Goal: Task Accomplishment & Management: Manage account settings

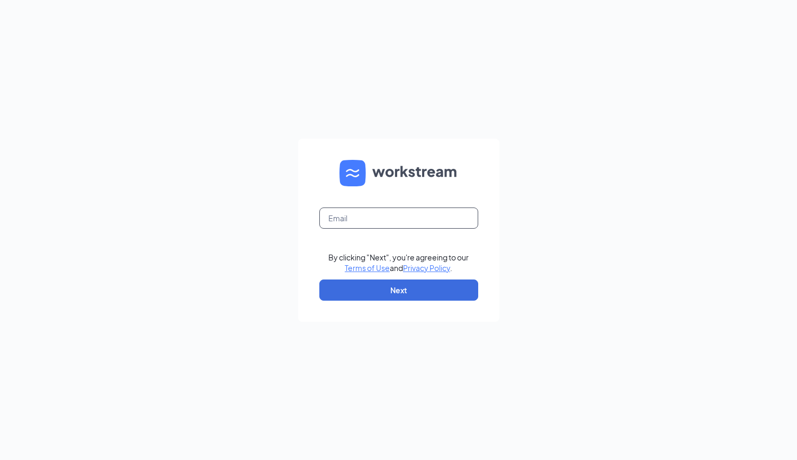
click at [405, 223] on input "text" at bounding box center [399, 218] width 159 height 21
type input "talent@pasadenacfa.com"
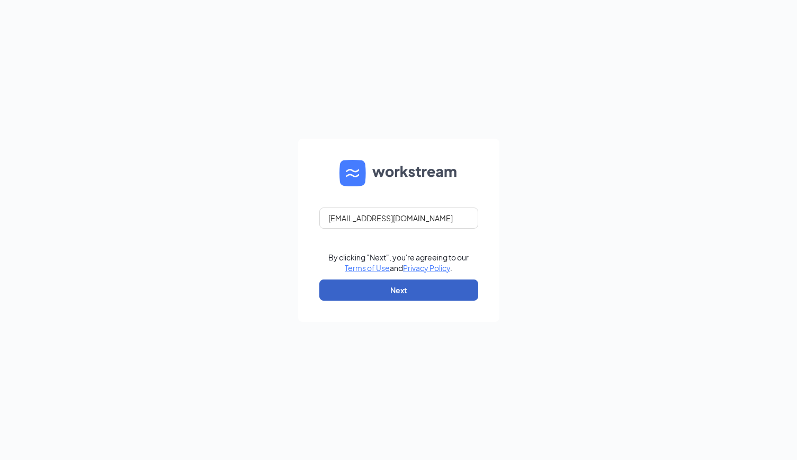
click at [381, 284] on button "Next" at bounding box center [399, 290] width 159 height 21
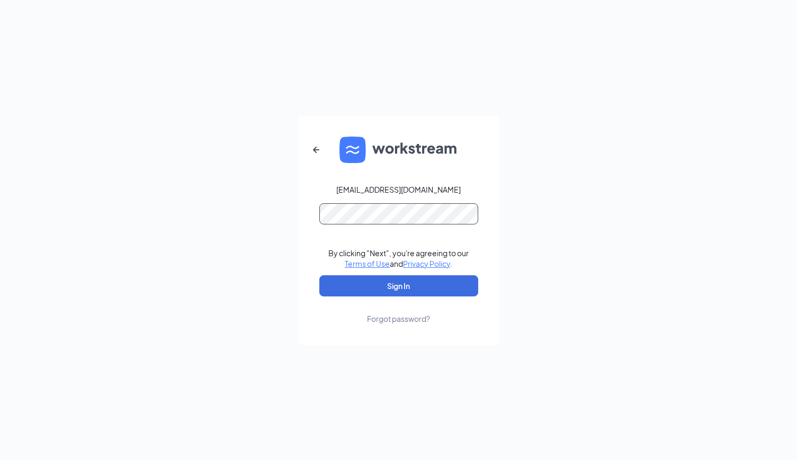
click at [320, 276] on button "Sign In" at bounding box center [399, 286] width 159 height 21
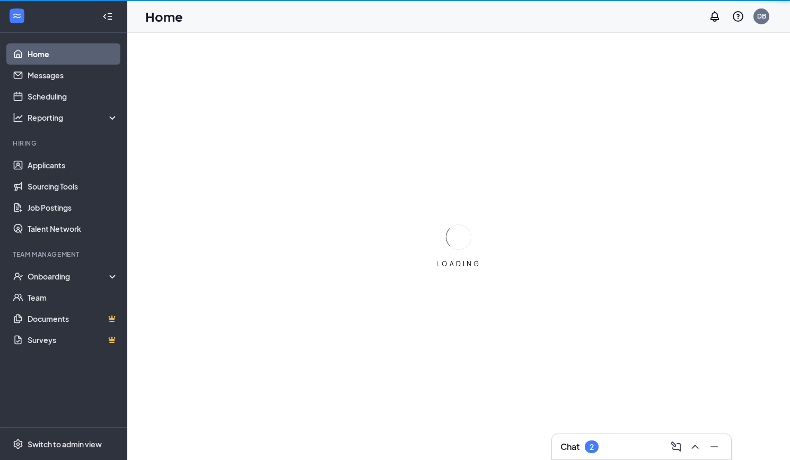
click at [591, 446] on div "Chat 2" at bounding box center [579, 447] width 38 height 13
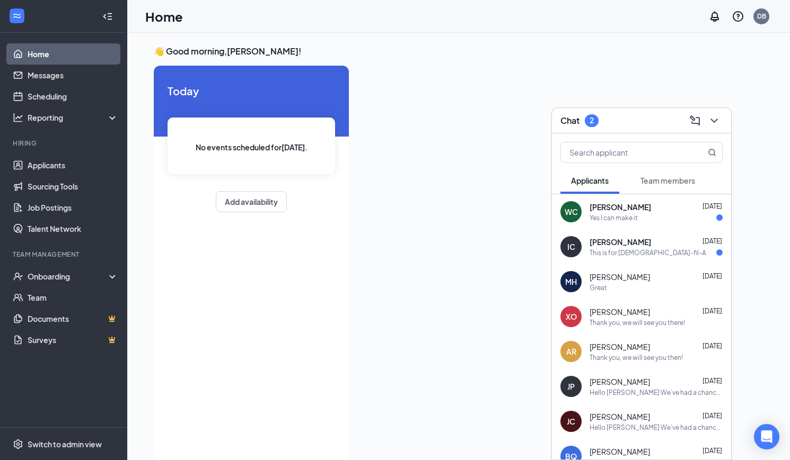
click at [648, 214] on div "Yes I can make it" at bounding box center [655, 218] width 133 height 9
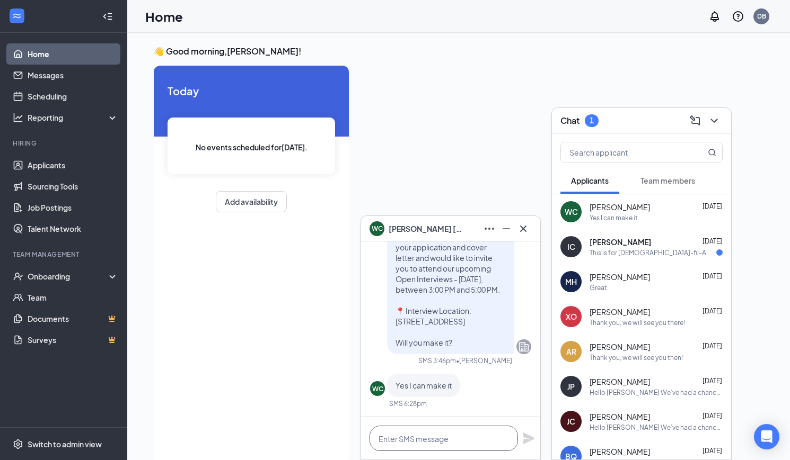
click at [445, 440] on textarea at bounding box center [443, 438] width 148 height 25
type textarea "Thank you, we will see you there!"
click at [521, 440] on div "Thank you, we will see you there!" at bounding box center [450, 439] width 179 height 42
click at [522, 439] on icon "Plane" at bounding box center [528, 438] width 13 height 13
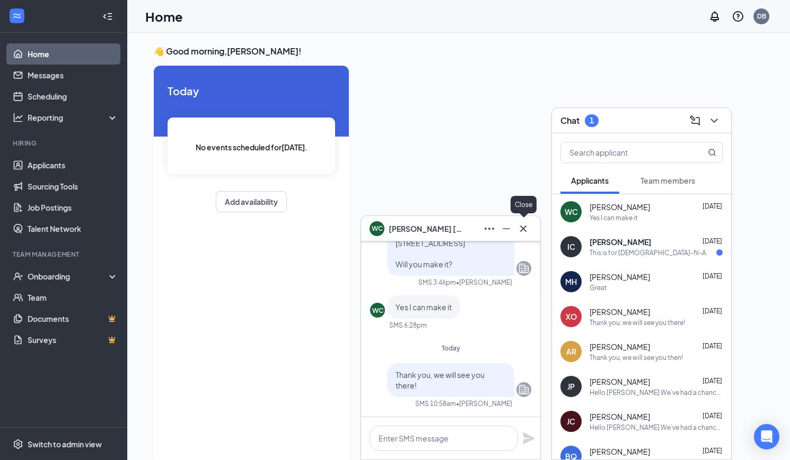
click at [522, 233] on icon "Cross" at bounding box center [523, 229] width 13 height 13
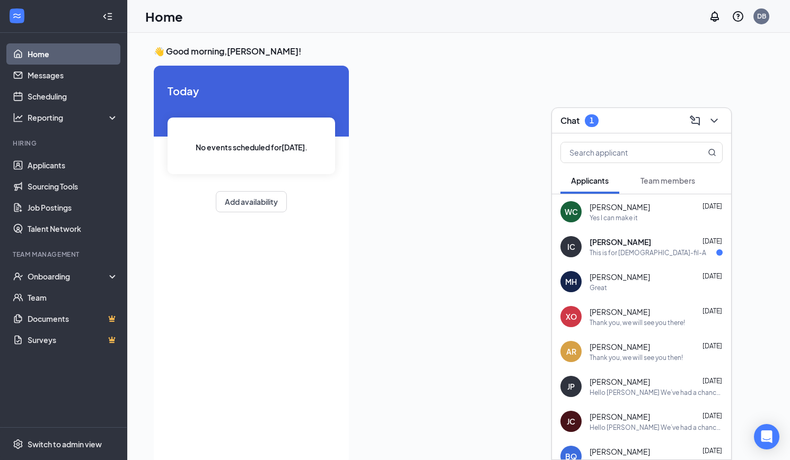
click at [625, 259] on div "IC [PERSON_NAME] [DATE] This is for [DEMOGRAPHIC_DATA]-fil-A" at bounding box center [641, 246] width 179 height 35
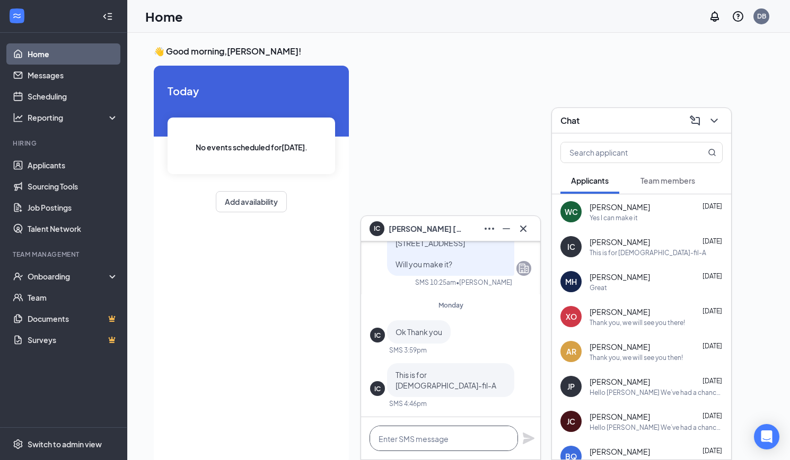
click at [444, 440] on textarea at bounding box center [443, 438] width 148 height 25
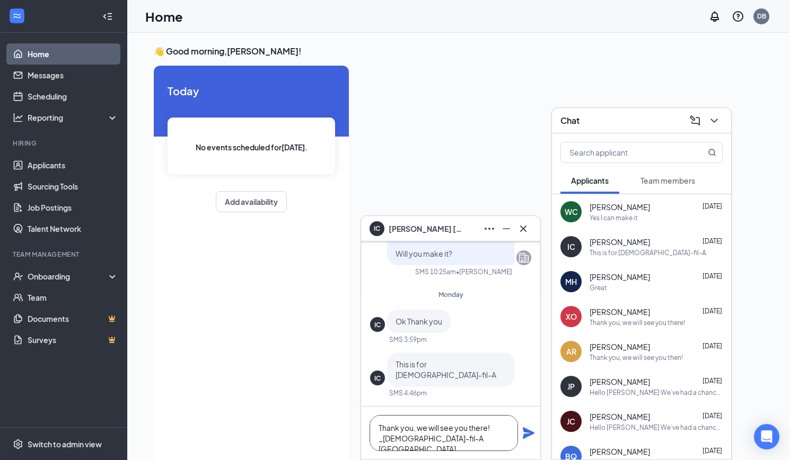
type textarea "Thank you, we will see you there! _[DEMOGRAPHIC_DATA]-fil-A [GEOGRAPHIC_DATA]"
click at [525, 432] on icon "Plane" at bounding box center [528, 434] width 12 height 12
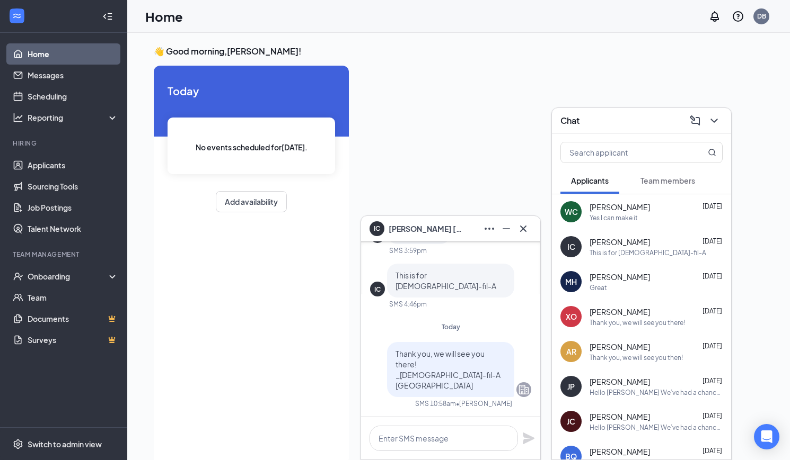
scroll to position [0, 0]
click at [521, 224] on icon "Cross" at bounding box center [523, 229] width 13 height 13
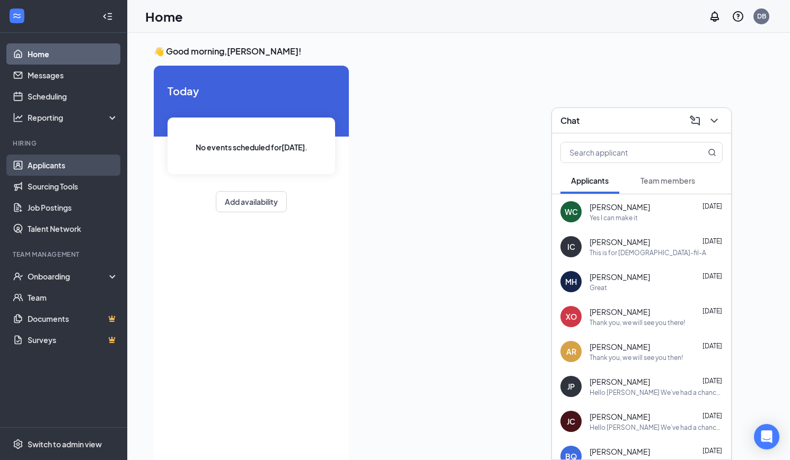
click at [84, 159] on link "Applicants" at bounding box center [73, 165] width 91 height 21
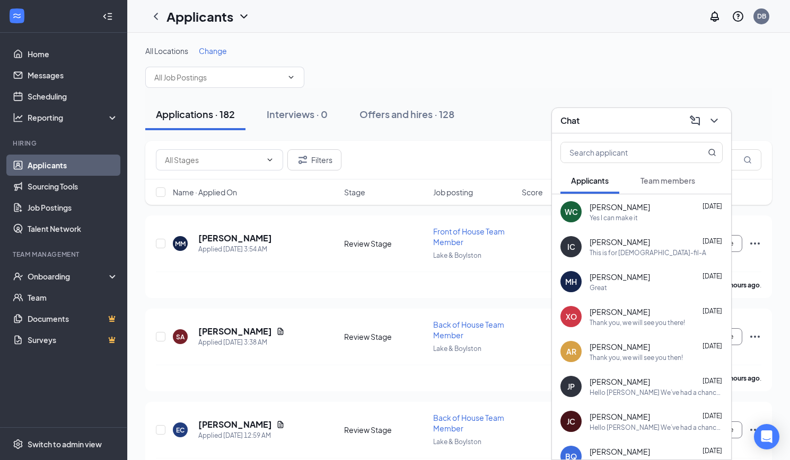
click at [728, 124] on div "Chat" at bounding box center [641, 120] width 179 height 25
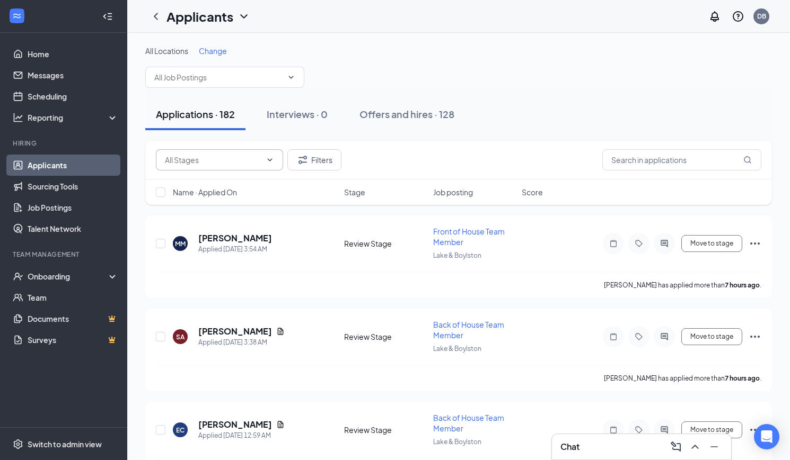
click at [240, 156] on input "text" at bounding box center [213, 160] width 96 height 12
click at [231, 234] on div "Review Stage (9)" at bounding box center [219, 234] width 110 height 12
type input "Review Stage (9)"
click at [587, 450] on div "Chat" at bounding box center [641, 447] width 162 height 17
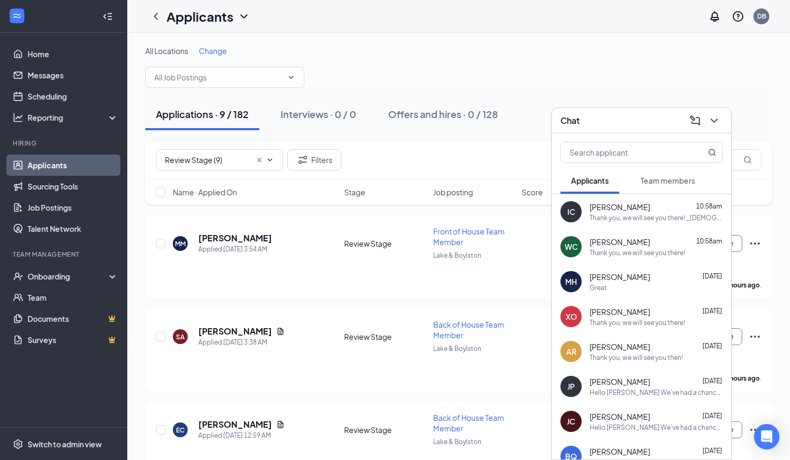
click at [619, 237] on span "[PERSON_NAME]" at bounding box center [619, 242] width 60 height 11
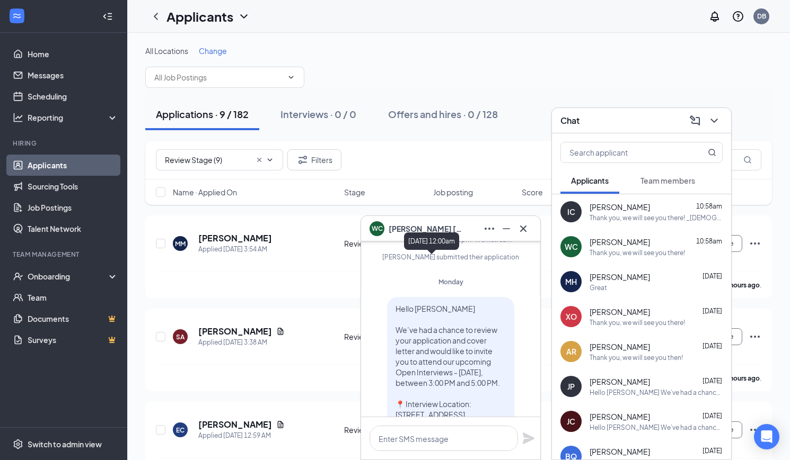
scroll to position [-233, 0]
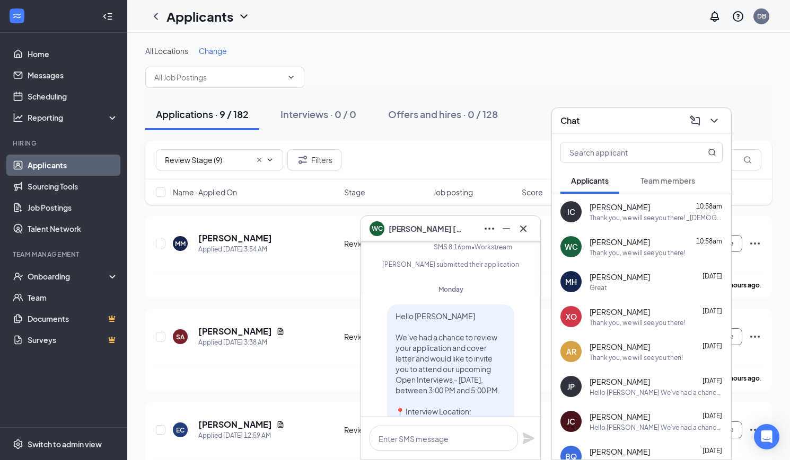
drag, startPoint x: 454, startPoint y: 376, endPoint x: 385, endPoint y: 295, distance: 106.4
click at [387, 305] on div "Hello [PERSON_NAME] We’ve had a chance to review your application and cover let…" at bounding box center [450, 380] width 127 height 150
copy span "Hello [PERSON_NAME] We’ve had a chance to review your application and cover let…"
drag, startPoint x: 522, startPoint y: 228, endPoint x: 551, endPoint y: 204, distance: 37.2
click at [523, 227] on icon "Cross" at bounding box center [523, 229] width 13 height 13
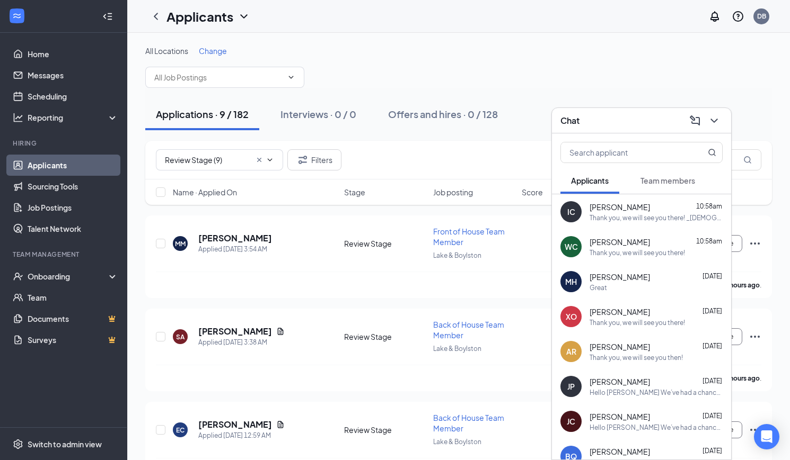
click at [722, 118] on div "Chat" at bounding box center [641, 120] width 179 height 25
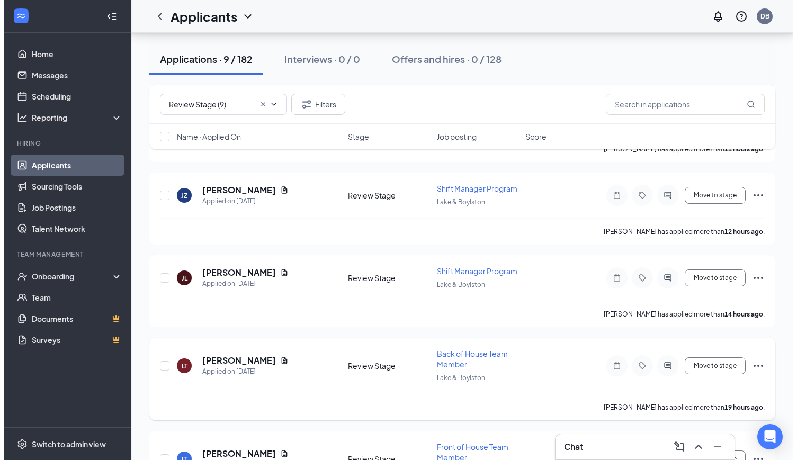
scroll to position [565, 0]
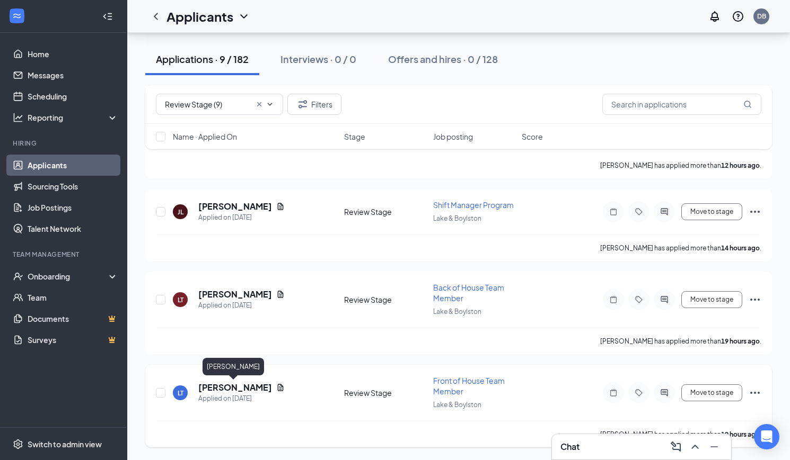
click at [222, 391] on h5 "[PERSON_NAME]" at bounding box center [235, 388] width 74 height 12
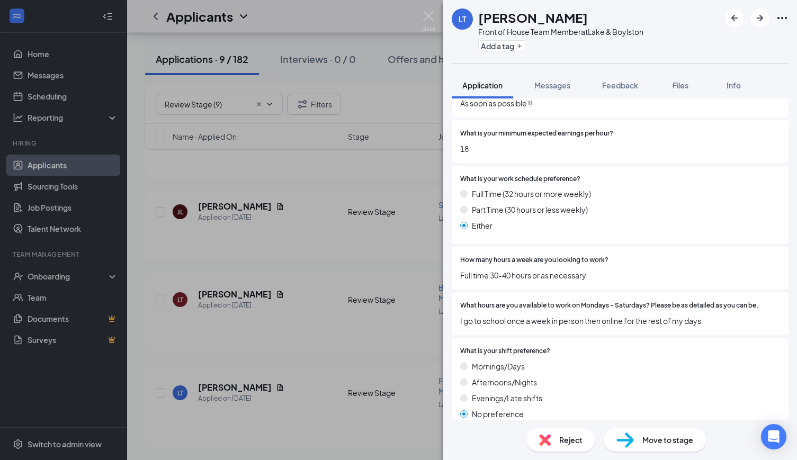
scroll to position [848, 0]
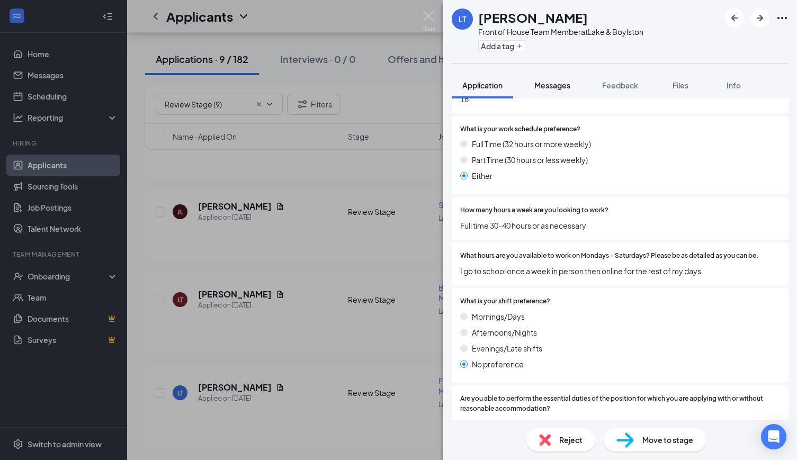
click at [562, 79] on button "Messages" at bounding box center [552, 85] width 57 height 26
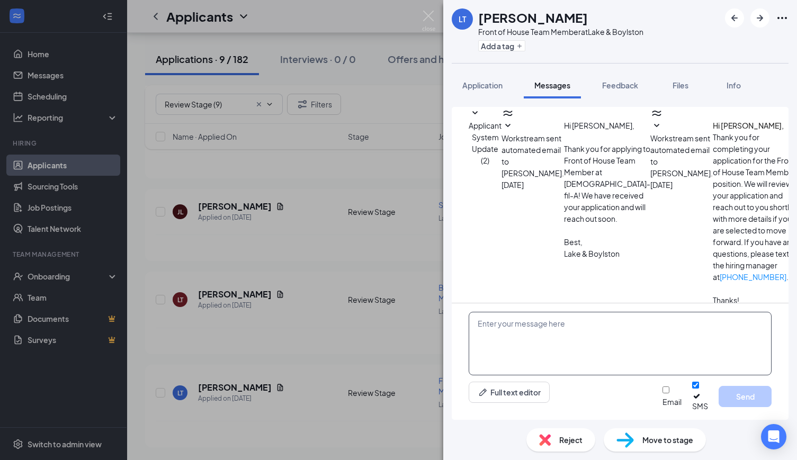
click at [554, 367] on textarea at bounding box center [620, 344] width 303 height 64
paste textarea "Hello [PERSON_NAME] We’ve had a chance to review your application and cover let…"
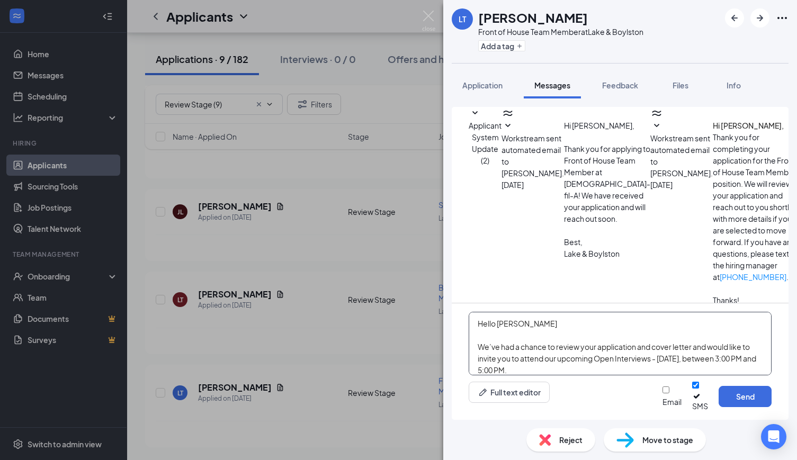
click at [584, 326] on textarea "Hello [PERSON_NAME] We’ve had a chance to review your application and cover let…" at bounding box center [620, 344] width 303 height 64
type textarea "Hello [PERSON_NAME] We’ve had a chance to review your application and cover let…"
click at [727, 400] on button "Send" at bounding box center [745, 396] width 53 height 21
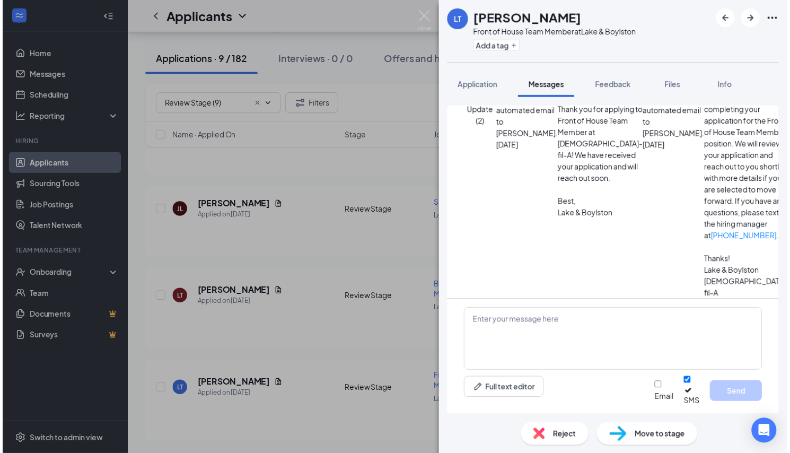
scroll to position [160, 0]
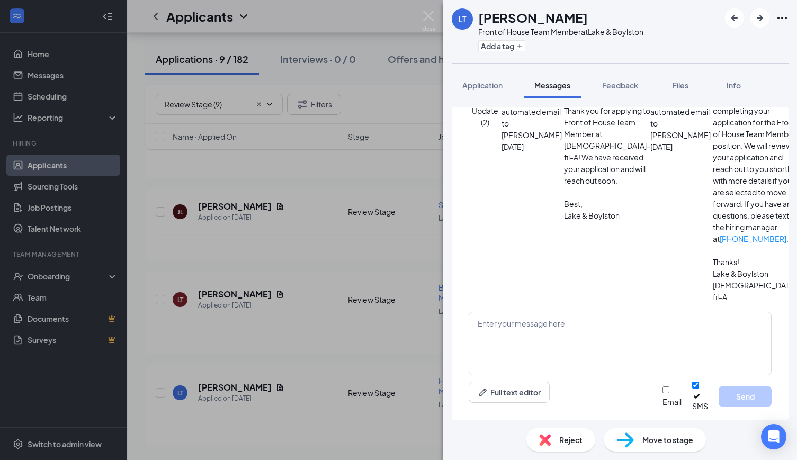
click at [632, 450] on div "Move to stage" at bounding box center [655, 440] width 102 height 23
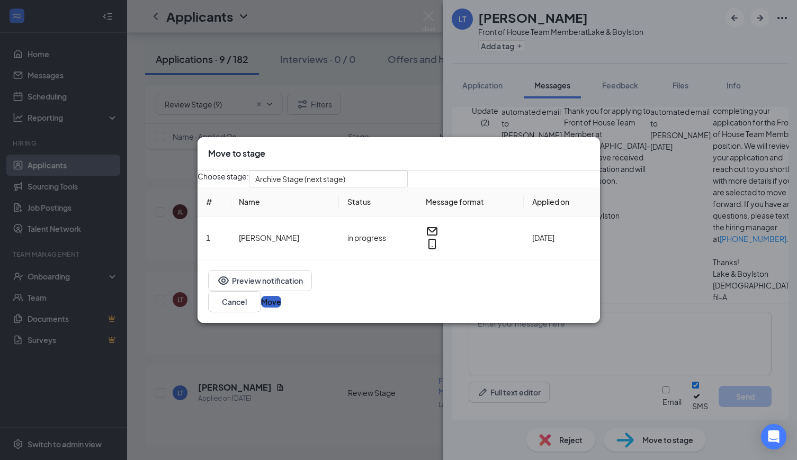
click at [281, 306] on button "Move" at bounding box center [271, 302] width 20 height 12
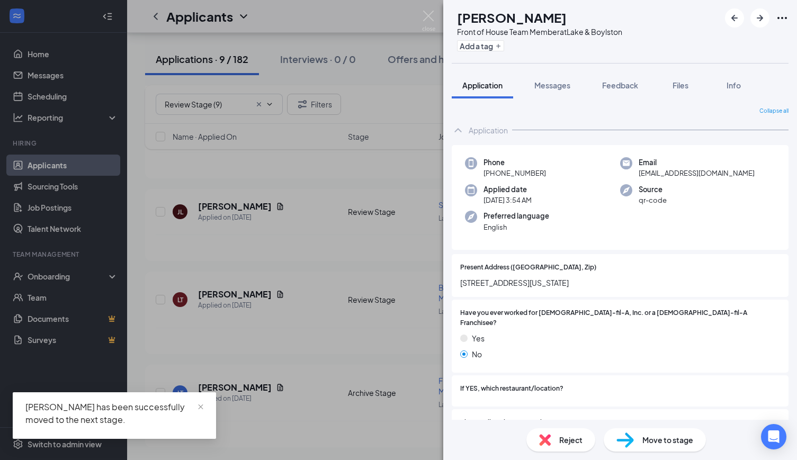
click at [278, 327] on div "MM [PERSON_NAME] Front of House Team Member at [GEOGRAPHIC_DATA] Add a tag Appl…" at bounding box center [398, 230] width 797 height 460
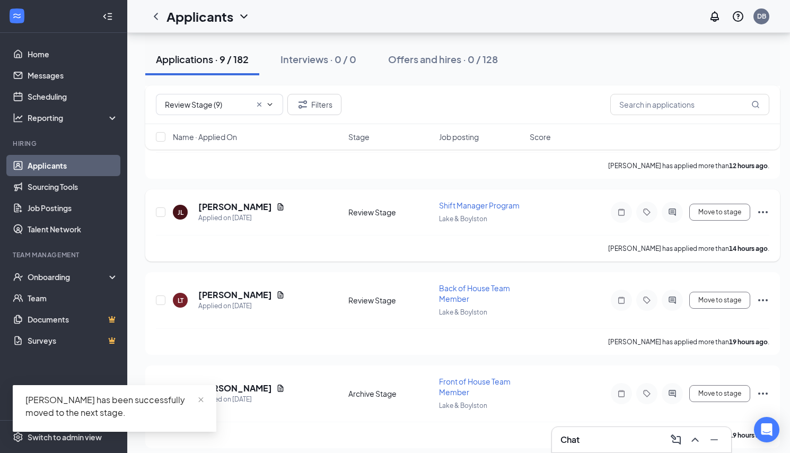
scroll to position [480, 0]
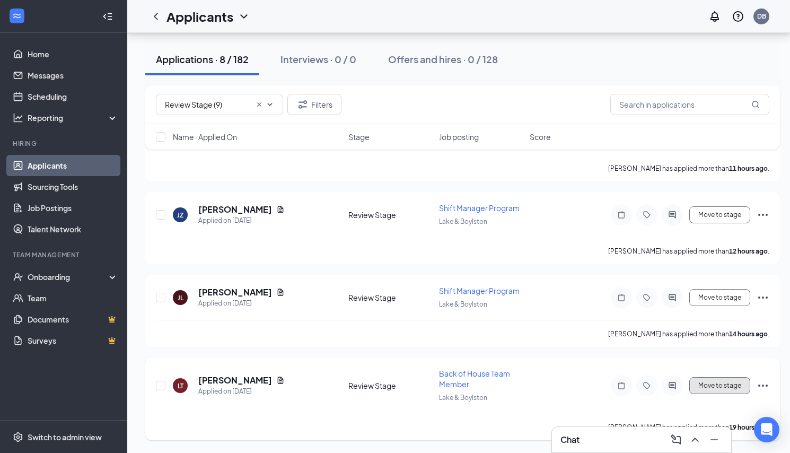
click at [725, 385] on button "Move to stage" at bounding box center [719, 385] width 61 height 17
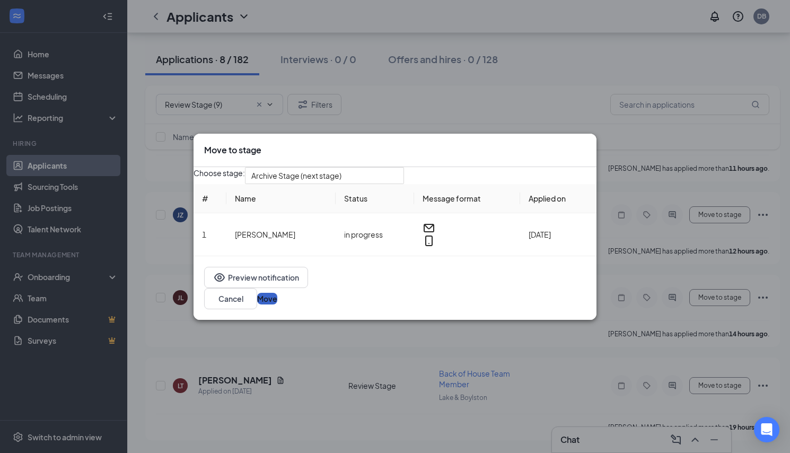
click at [277, 295] on button "Move" at bounding box center [267, 298] width 20 height 12
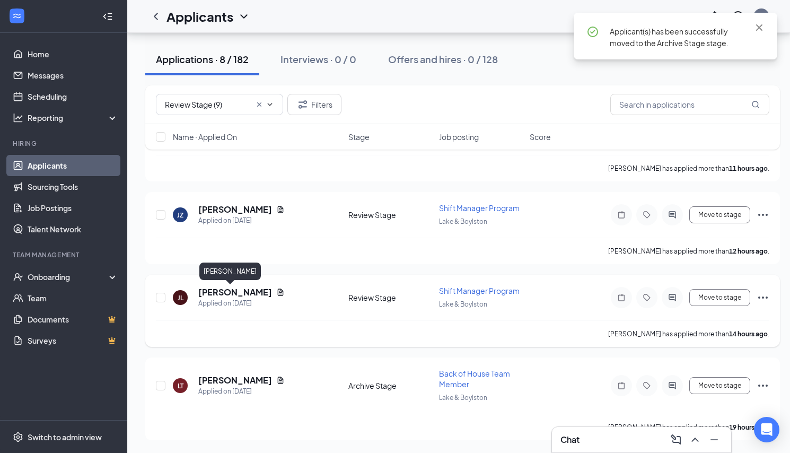
click at [222, 283] on div "[PERSON_NAME]" at bounding box center [229, 273] width 61 height 22
click at [223, 289] on h5 "[PERSON_NAME]" at bounding box center [235, 292] width 74 height 12
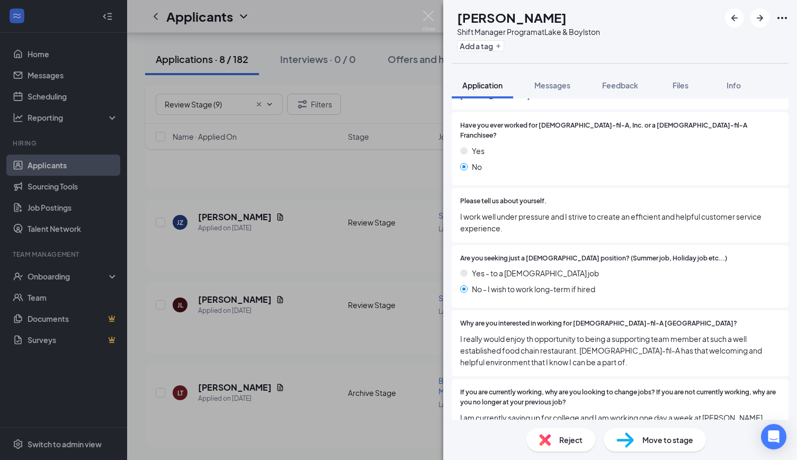
scroll to position [265, 0]
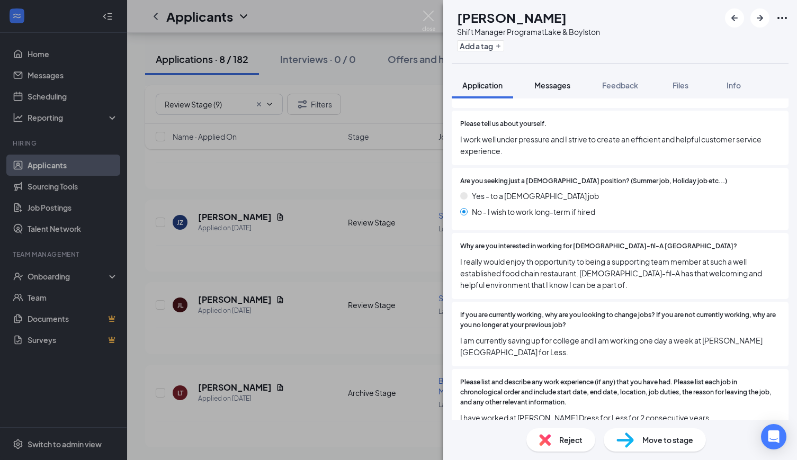
click at [555, 86] on span "Messages" at bounding box center [553, 86] width 36 height 10
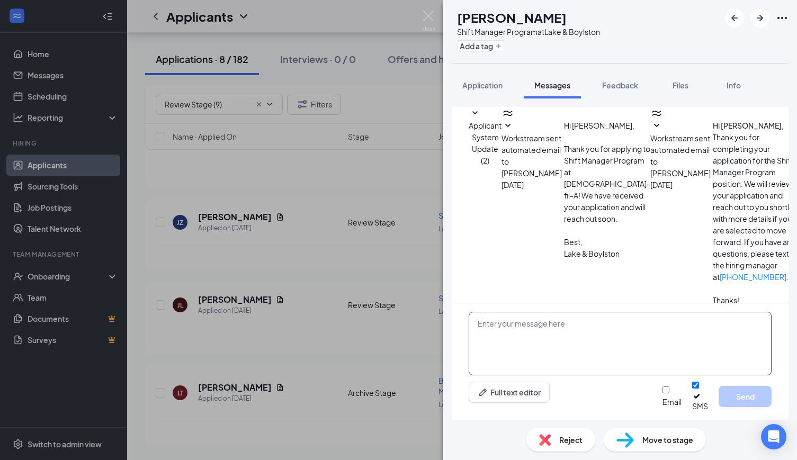
drag, startPoint x: 565, startPoint y: 365, endPoint x: 571, endPoint y: 354, distance: 11.8
click at [570, 357] on textarea at bounding box center [620, 344] width 303 height 64
click at [571, 354] on textarea at bounding box center [620, 344] width 303 height 64
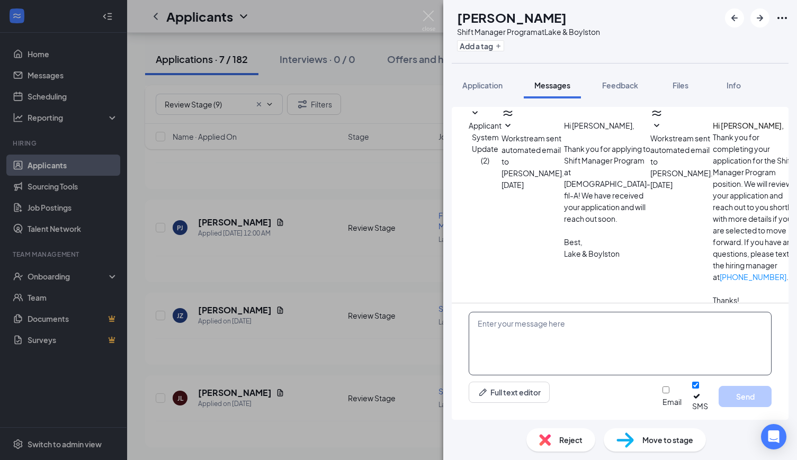
scroll to position [378, 0]
paste textarea "Hello [PERSON_NAME] We’ve had a chance to review your application and cover let…"
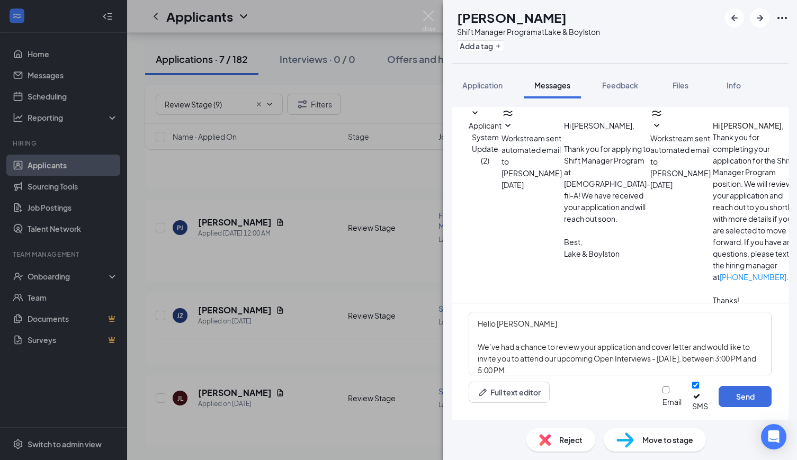
click at [591, 320] on div "Hello [PERSON_NAME] We’ve had a chance to review your application and cover let…" at bounding box center [620, 362] width 337 height 117
click at [598, 334] on textarea "Hello [PERSON_NAME] We’ve had a chance to review your application and cover let…" at bounding box center [620, 344] width 303 height 64
type textarea "Hello [PERSON_NAME] We’ve had a chance to review your application and cover let…"
click at [730, 398] on button "Send" at bounding box center [745, 396] width 53 height 21
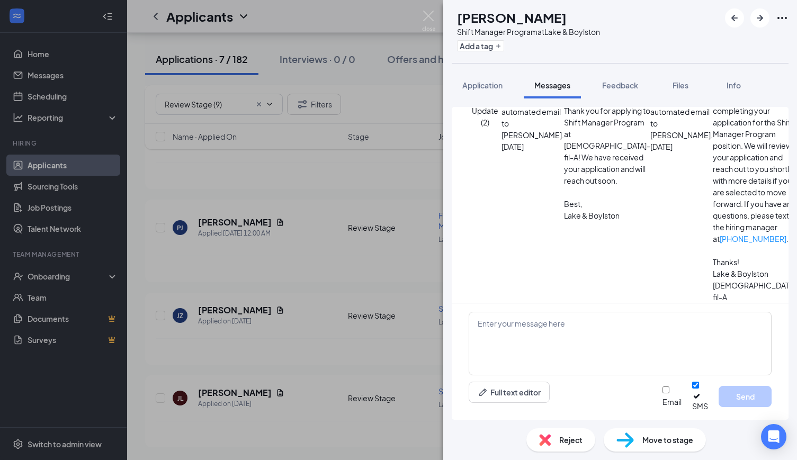
scroll to position [149, 0]
click at [698, 446] on div "Move to stage" at bounding box center [655, 440] width 102 height 23
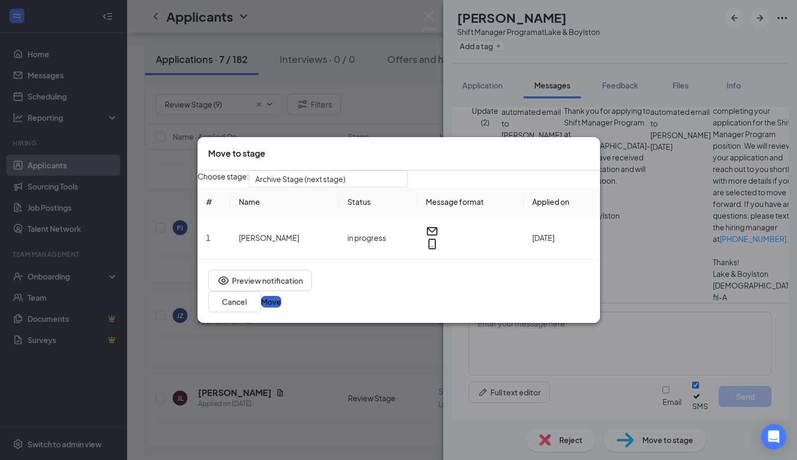
click at [281, 308] on button "Move" at bounding box center [271, 302] width 20 height 12
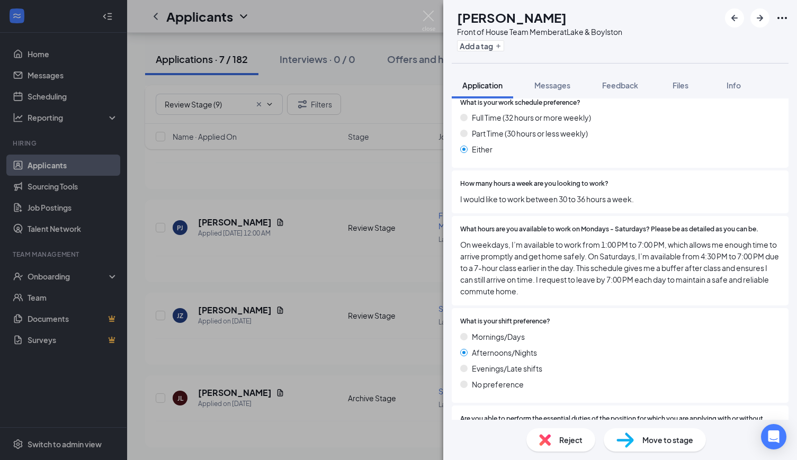
scroll to position [1166, 0]
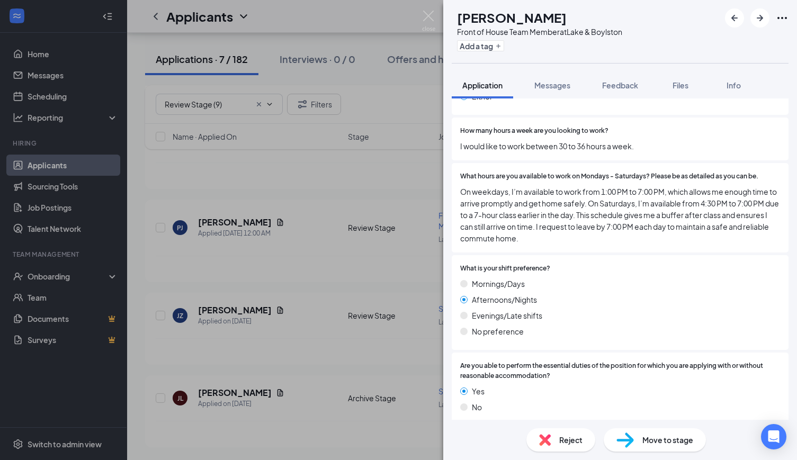
click at [568, 438] on span "Reject" at bounding box center [571, 441] width 23 height 12
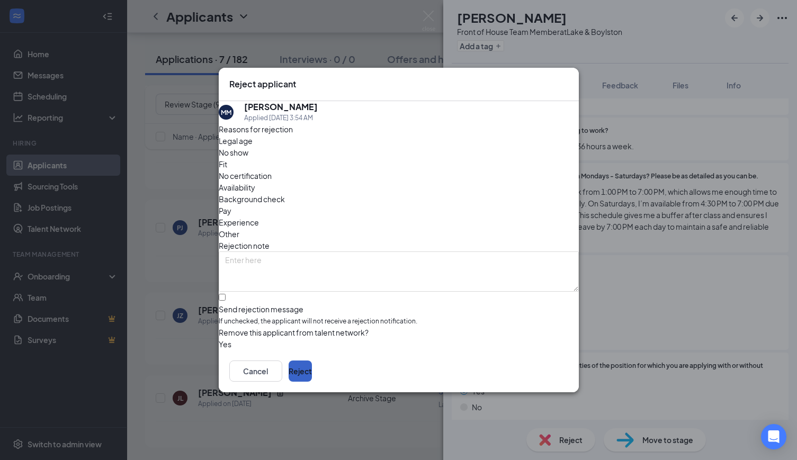
click at [312, 382] on button "Reject" at bounding box center [300, 371] width 23 height 21
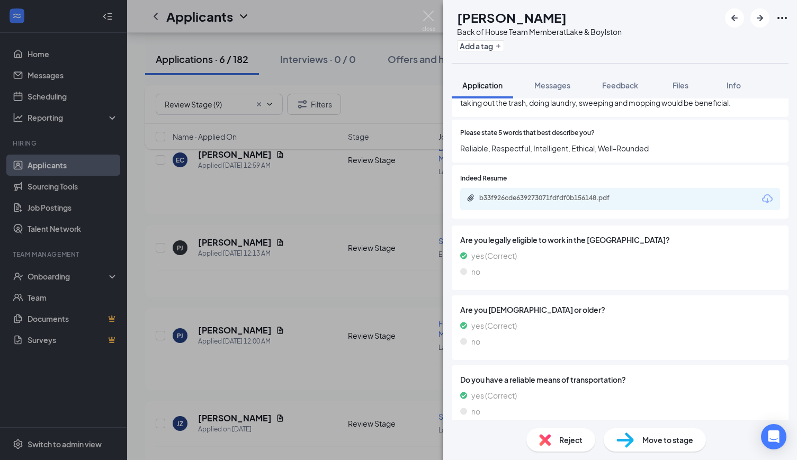
scroll to position [1744, 0]
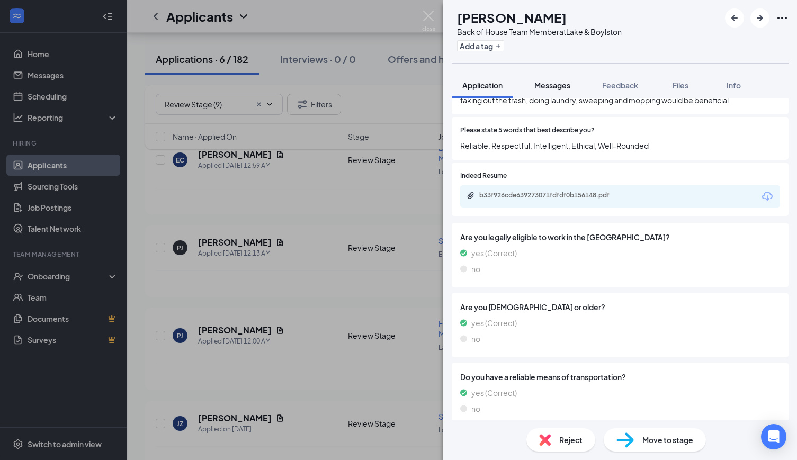
click at [556, 91] on button "Messages" at bounding box center [552, 85] width 57 height 26
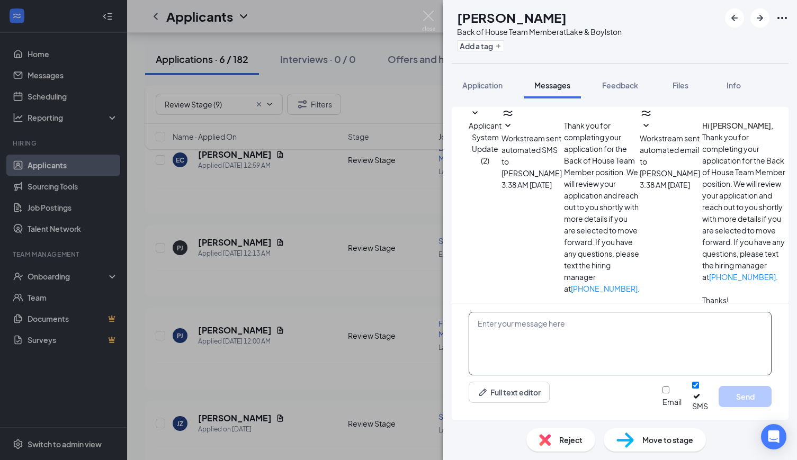
click at [573, 339] on textarea at bounding box center [620, 344] width 303 height 64
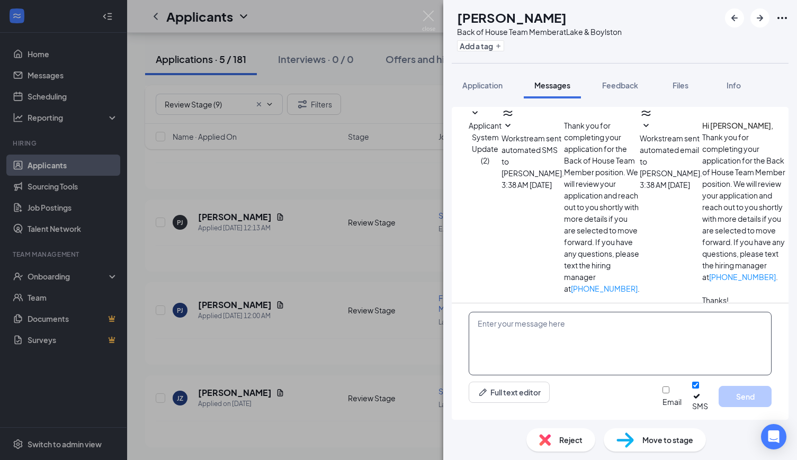
paste textarea "Hello [PERSON_NAME] We’ve had a chance to review your application and cover let…"
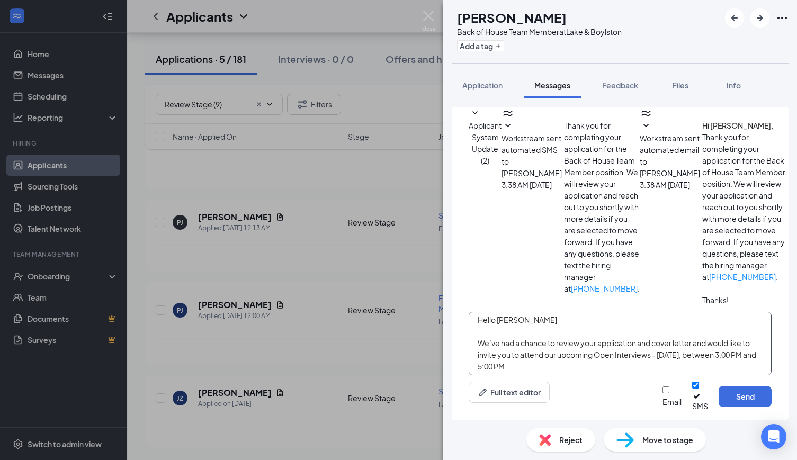
scroll to position [0, 0]
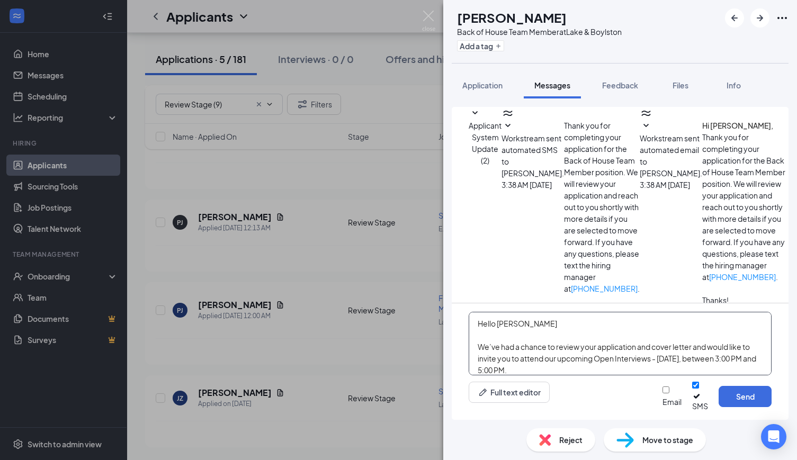
click at [645, 335] on textarea "Hello [PERSON_NAME] We’ve had a chance to review your application and cover let…" at bounding box center [620, 344] width 303 height 64
type textarea "Hello [PERSON_NAME] We’ve had a chance to review your application and cover let…"
click at [747, 407] on button "Send" at bounding box center [745, 396] width 53 height 21
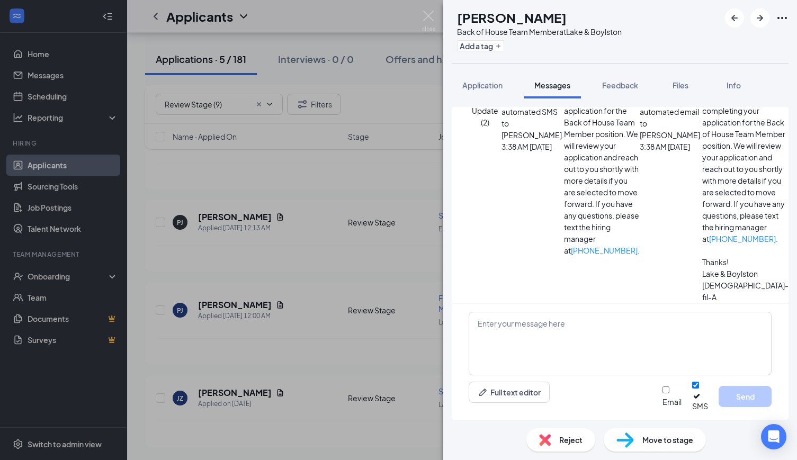
click at [685, 449] on div "Move to stage" at bounding box center [655, 440] width 102 height 23
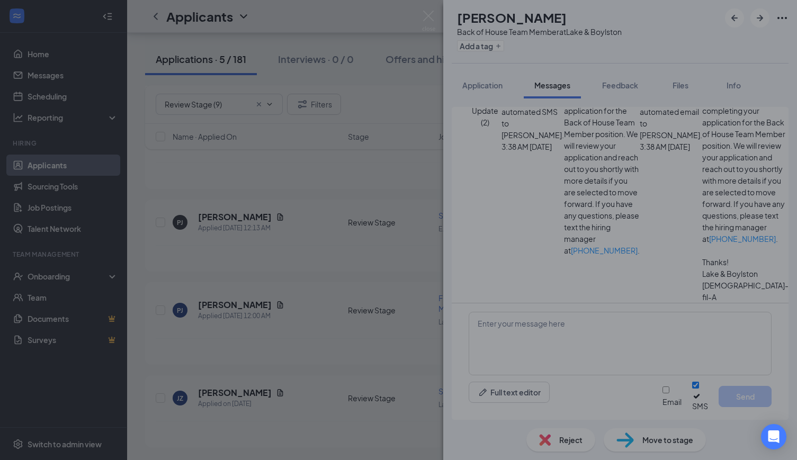
scroll to position [160, 0]
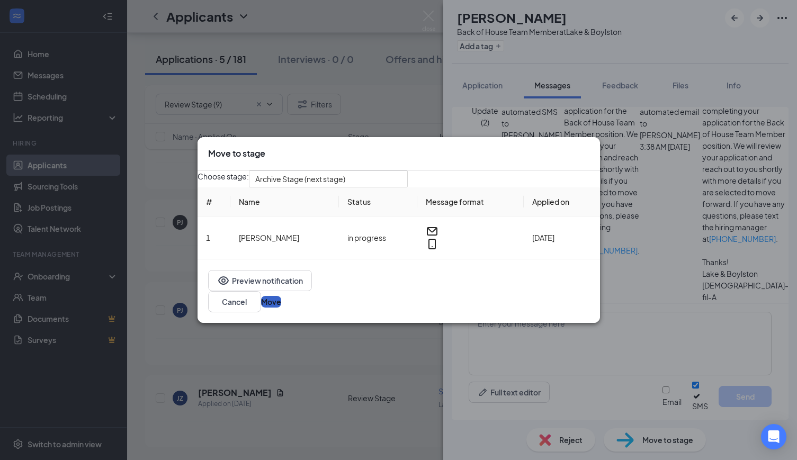
click at [281, 306] on button "Move" at bounding box center [271, 302] width 20 height 12
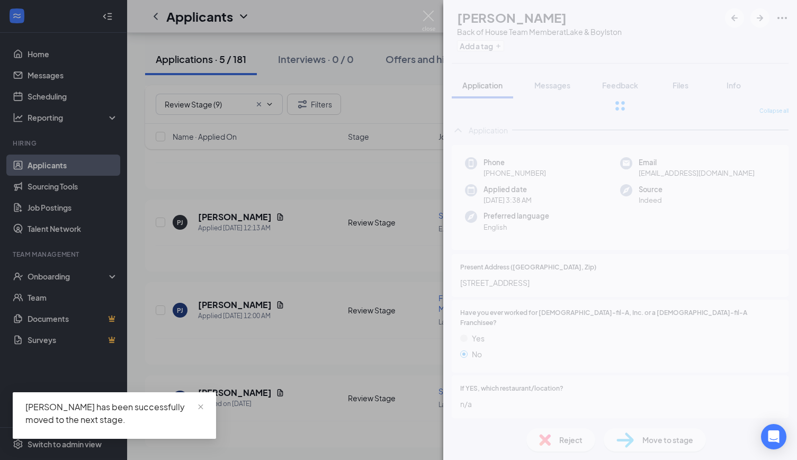
scroll to position [109, 0]
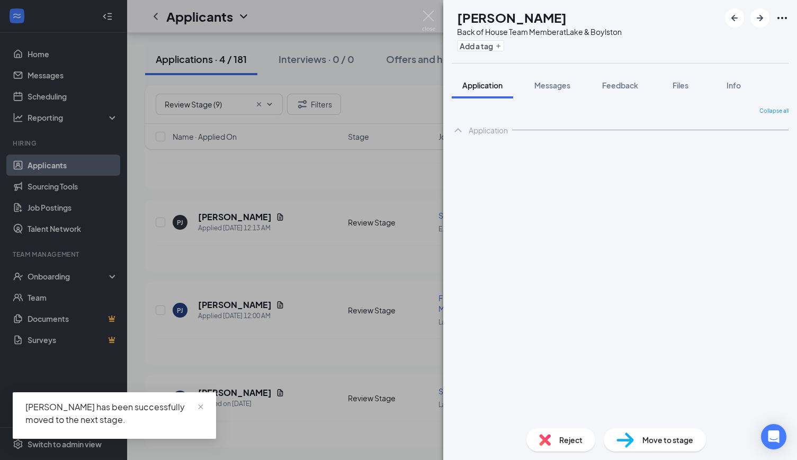
click at [345, 166] on div "[PERSON_NAME] Back of House Team Member at Lake & Boylston Add a tag Applicatio…" at bounding box center [398, 230] width 797 height 460
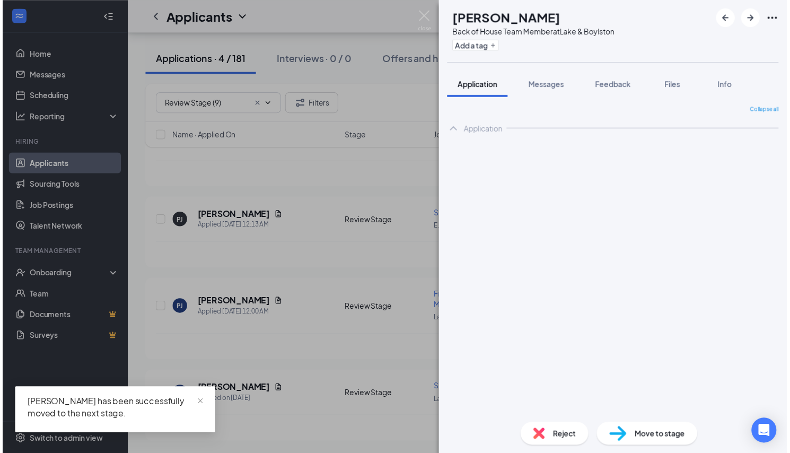
scroll to position [117, 0]
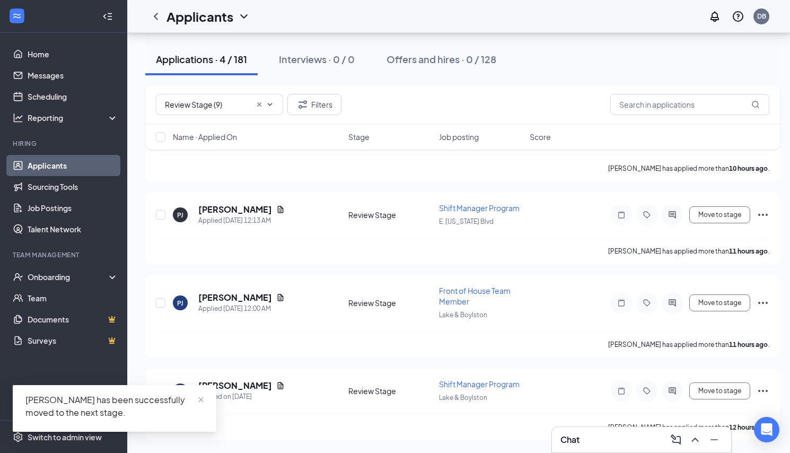
click at [64, 158] on link "Applicants" at bounding box center [73, 165] width 91 height 21
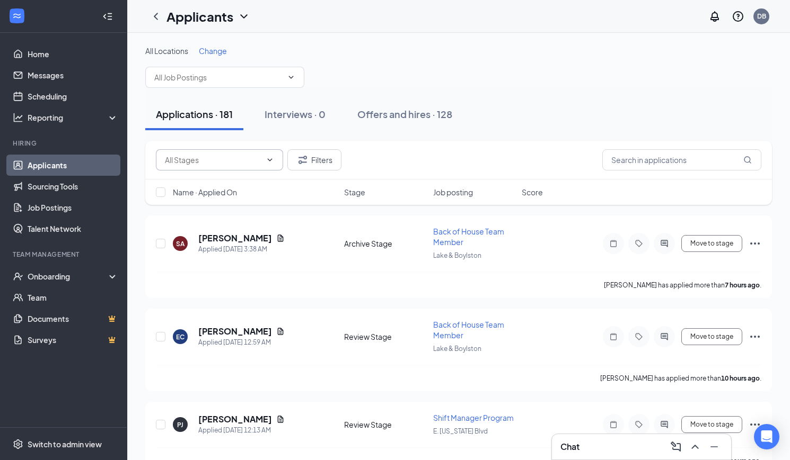
click at [221, 161] on input "text" at bounding box center [213, 160] width 96 height 12
click at [223, 234] on div "Review Stage (4)" at bounding box center [219, 234] width 110 height 12
type input "Review Stage (4)"
